Goal: Task Accomplishment & Management: Complete application form

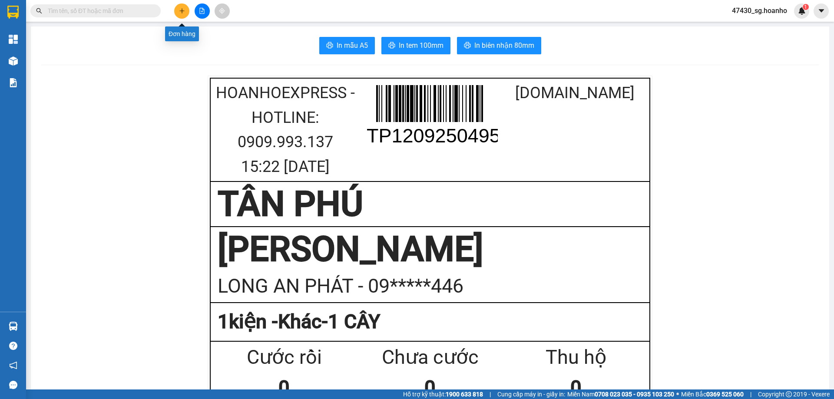
click at [179, 14] on button at bounding box center [181, 10] width 15 height 15
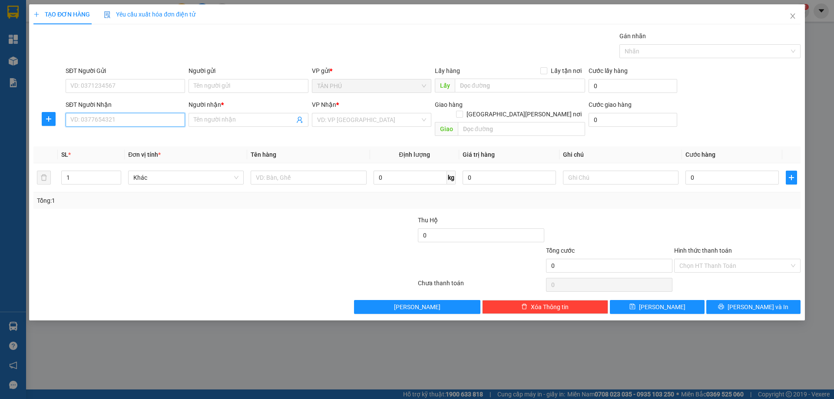
click at [142, 117] on input "SĐT Người Nhận" at bounding box center [126, 120] width 120 height 14
drag, startPoint x: 148, startPoint y: 132, endPoint x: 149, endPoint y: 141, distance: 9.1
click at [149, 134] on div "0905367170 - [PERSON_NAME] 10 [PERSON_NAME]" at bounding box center [142, 137] width 152 height 14
type input "0905367170"
type input "VINH 10 TÝ"
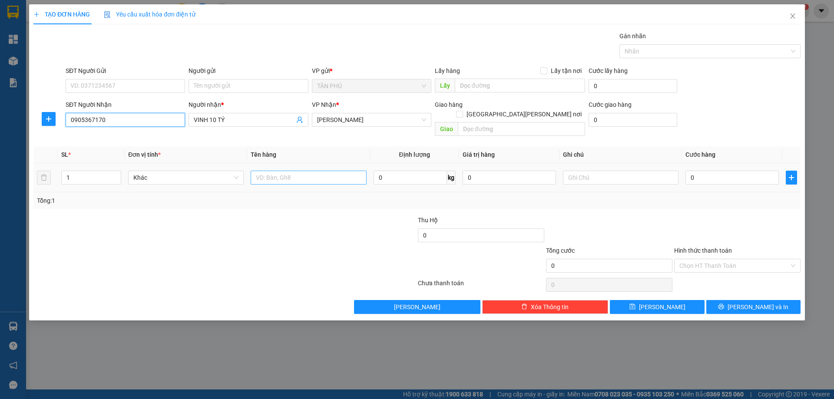
type input "0905367170"
click at [301, 171] on input "text" at bounding box center [309, 178] width 116 height 14
type input "1T"
click at [588, 173] on input "text" at bounding box center [621, 178] width 116 height 14
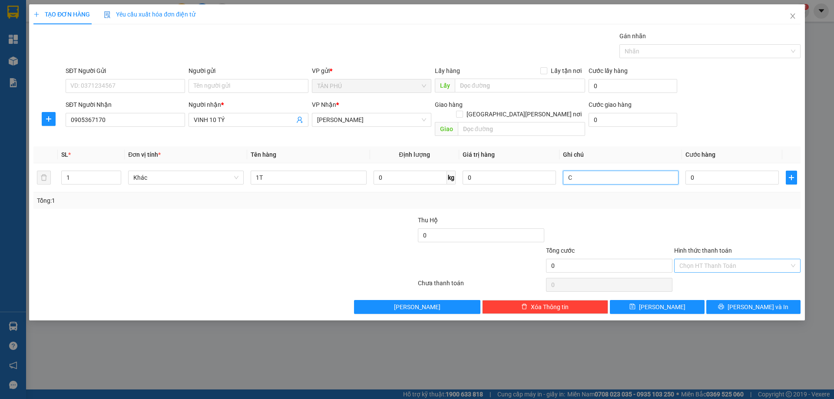
type input "C"
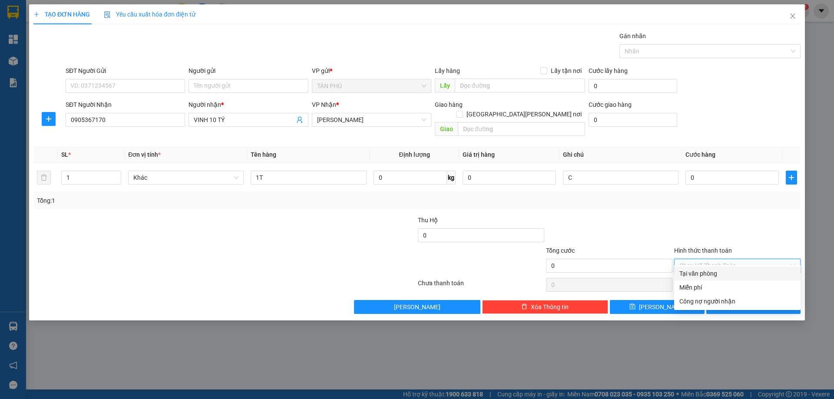
click at [711, 260] on input "Hình thức thanh toán" at bounding box center [735, 265] width 110 height 13
click at [712, 292] on div "Miễn phí" at bounding box center [738, 288] width 116 height 10
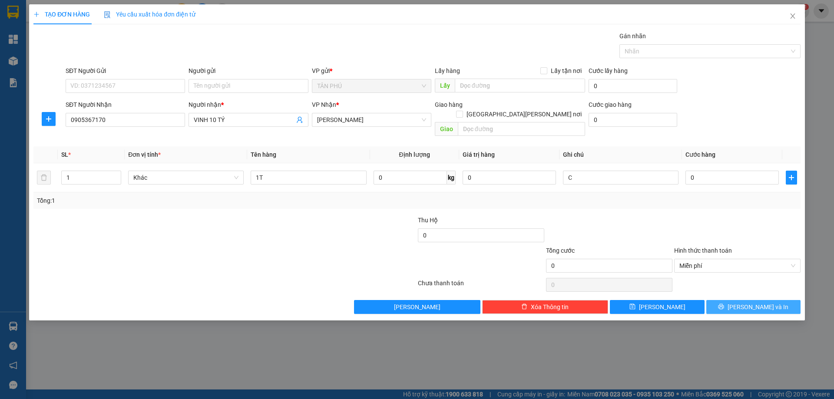
click at [729, 303] on button "[PERSON_NAME] và In" at bounding box center [754, 307] width 94 height 14
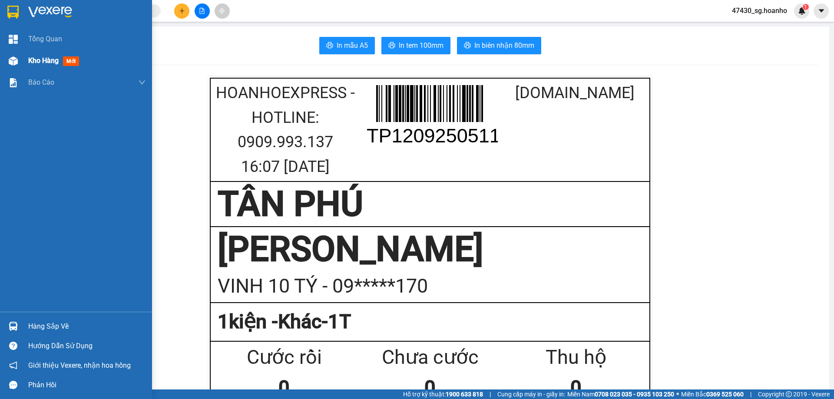
click at [47, 60] on span "Kho hàng" at bounding box center [43, 60] width 30 height 8
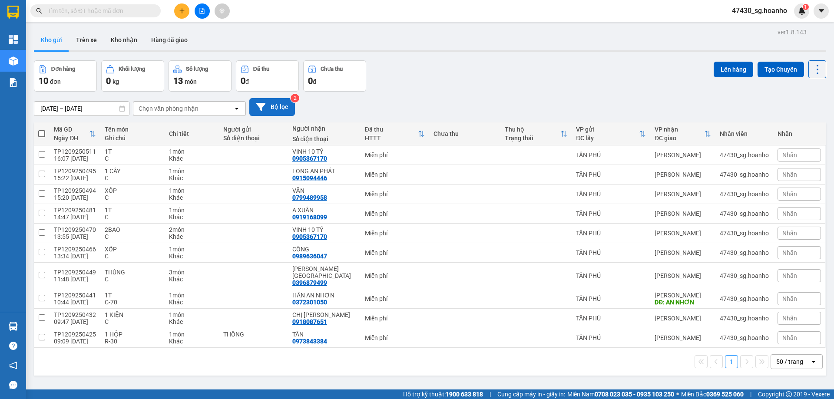
click at [292, 108] on button "Bộ lọc" at bounding box center [272, 107] width 46 height 18
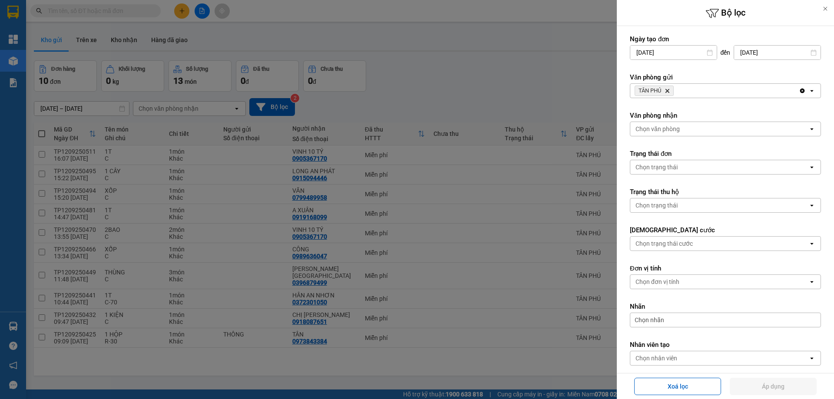
click at [668, 93] on icon "TÂN PHÚ, close by backspace" at bounding box center [668, 91] width 4 height 4
click at [668, 93] on div "Chọn văn phòng" at bounding box center [658, 90] width 44 height 9
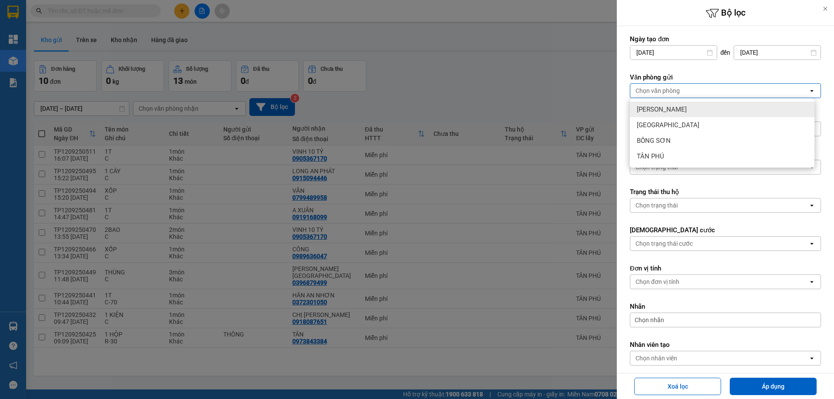
drag, startPoint x: 667, startPoint y: 109, endPoint x: 668, endPoint y: 119, distance: 10.4
click at [667, 109] on span "[PERSON_NAME]" at bounding box center [662, 109] width 50 height 9
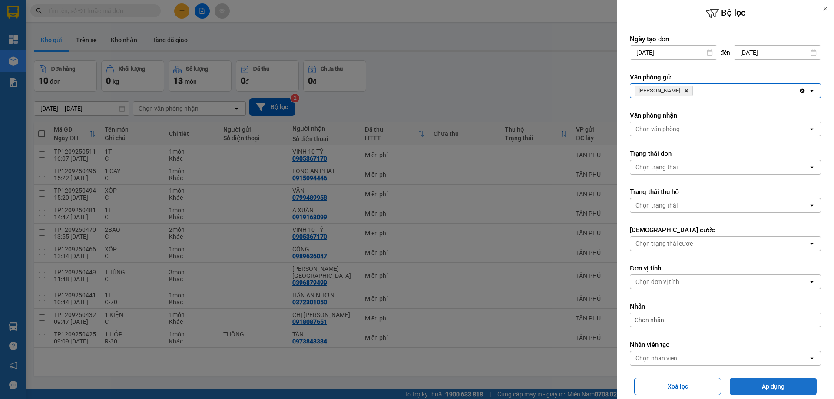
click at [751, 386] on button "Áp dụng" at bounding box center [773, 386] width 87 height 17
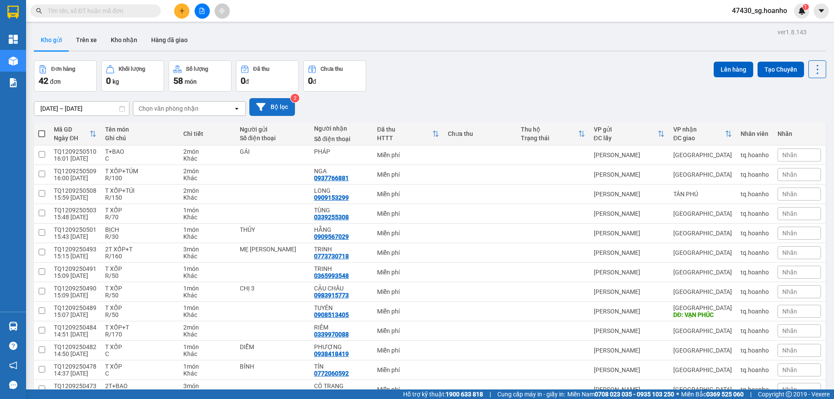
click at [287, 113] on button "Bộ lọc" at bounding box center [272, 107] width 46 height 18
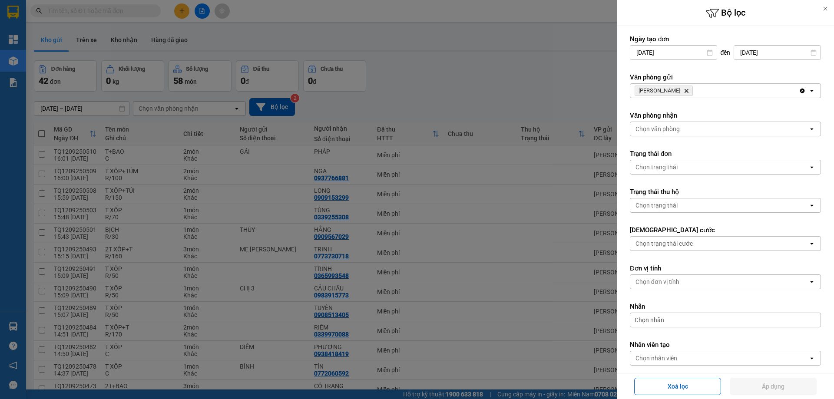
click at [684, 89] on icon "Delete" at bounding box center [686, 90] width 5 height 5
drag, startPoint x: 672, startPoint y: 89, endPoint x: 671, endPoint y: 97, distance: 8.3
click at [672, 93] on div "Chọn văn phòng" at bounding box center [658, 90] width 44 height 9
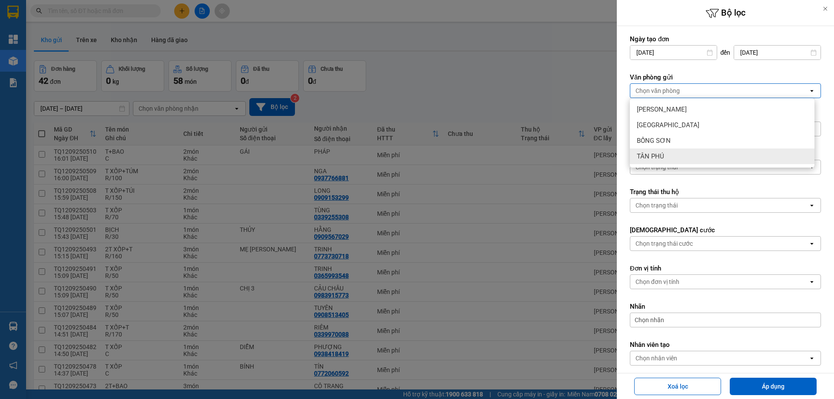
click at [668, 153] on div "TÂN PHÚ" at bounding box center [722, 157] width 185 height 16
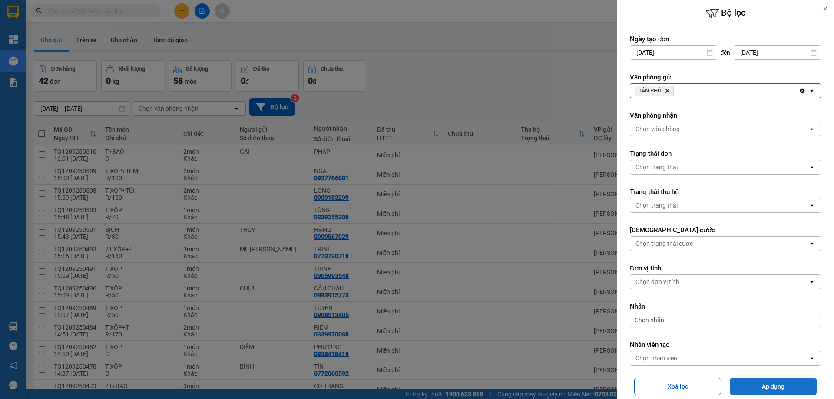
click at [799, 388] on button "Áp dụng" at bounding box center [773, 386] width 87 height 17
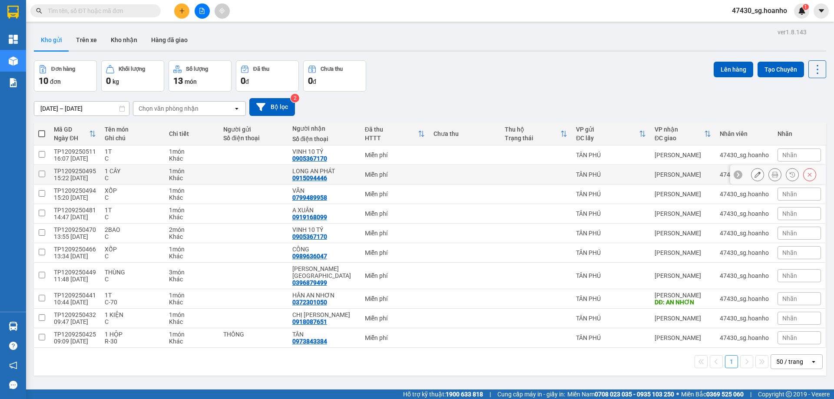
scroll to position [40, 0]
